Goal: Transaction & Acquisition: Obtain resource

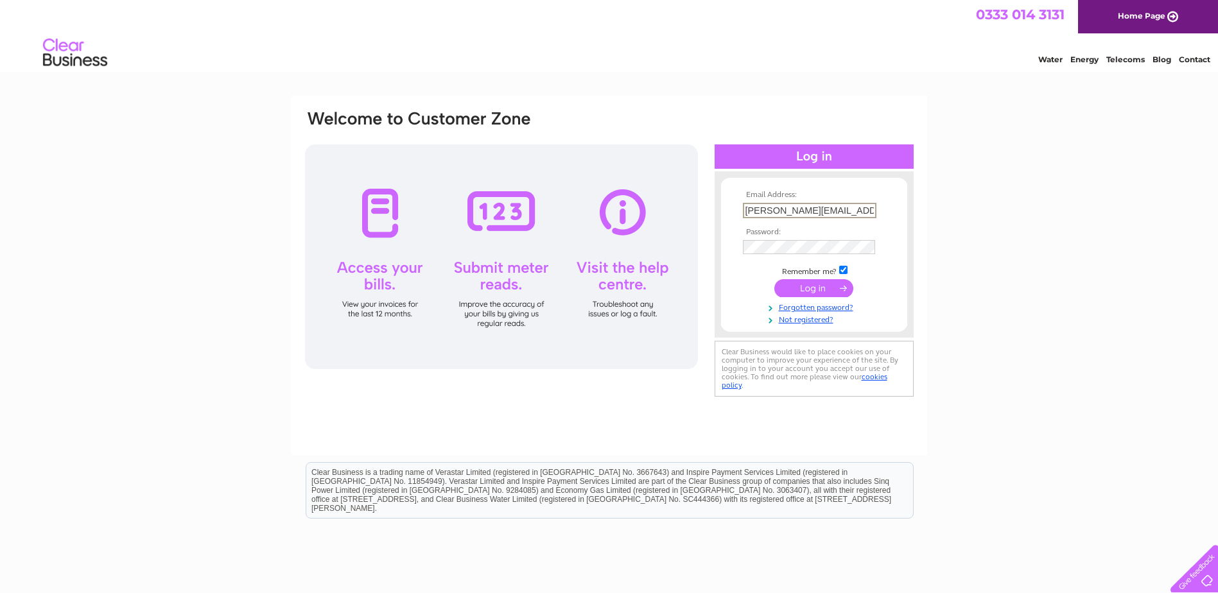
drag, startPoint x: 830, startPoint y: 207, endPoint x: 562, endPoint y: 217, distance: 267.9
click at [562, 215] on div "Email Address: pledger@lomond.lls.com Password:" at bounding box center [609, 254] width 611 height 291
type input "gillian@clarksfoods.co.uk"
click at [774, 279] on input "submit" at bounding box center [813, 288] width 79 height 18
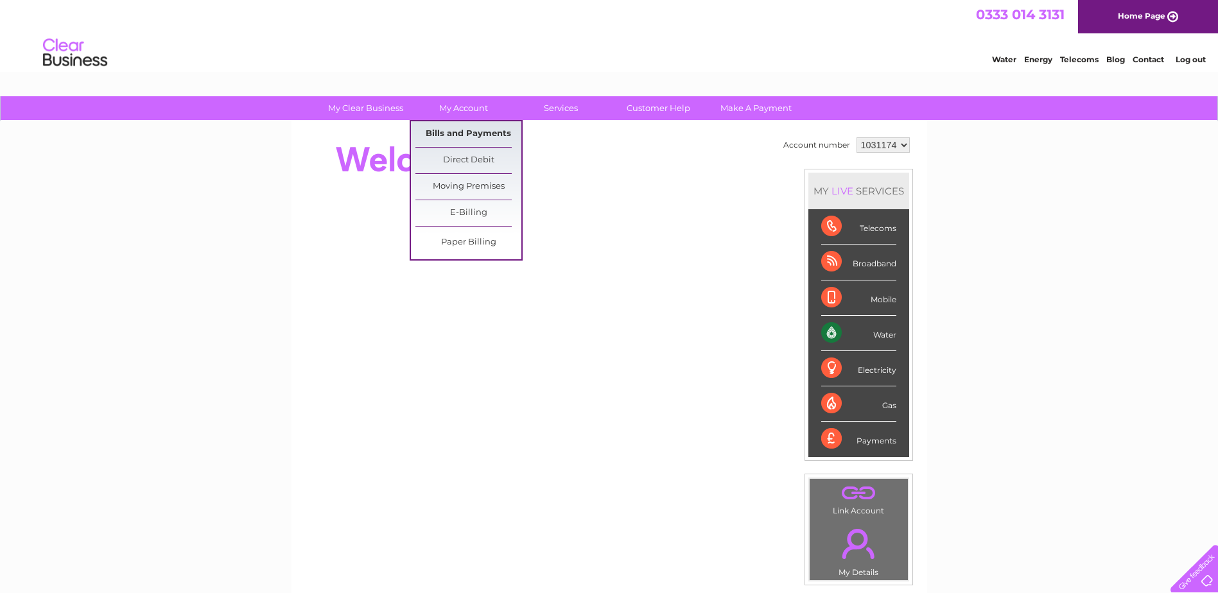
click at [460, 135] on link "Bills and Payments" at bounding box center [468, 134] width 106 height 26
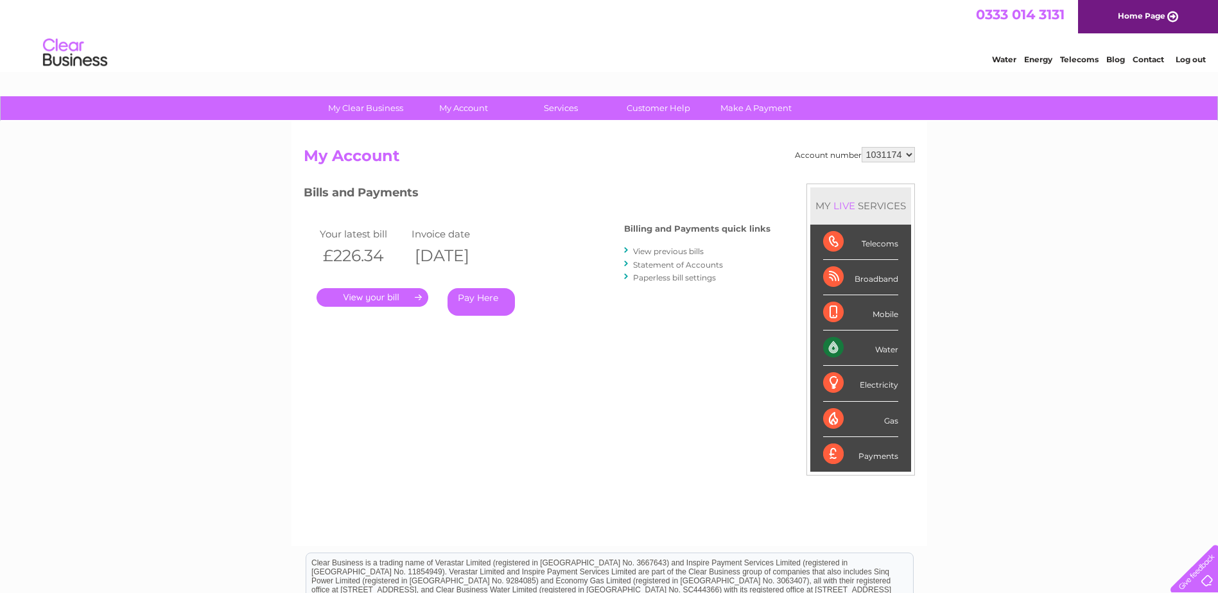
click at [377, 293] on link "." at bounding box center [373, 297] width 112 height 19
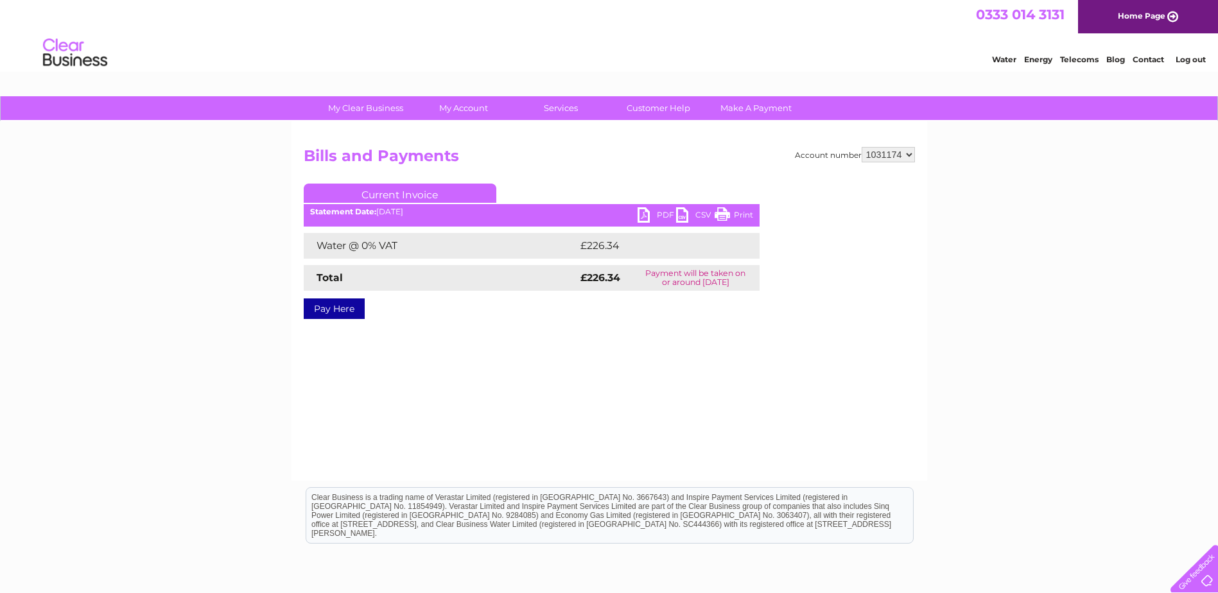
click at [644, 215] on link "PDF" at bounding box center [657, 216] width 39 height 19
click at [1199, 58] on link "Log out" at bounding box center [1191, 60] width 30 height 10
